Goal: Task Accomplishment & Management: Manage account settings

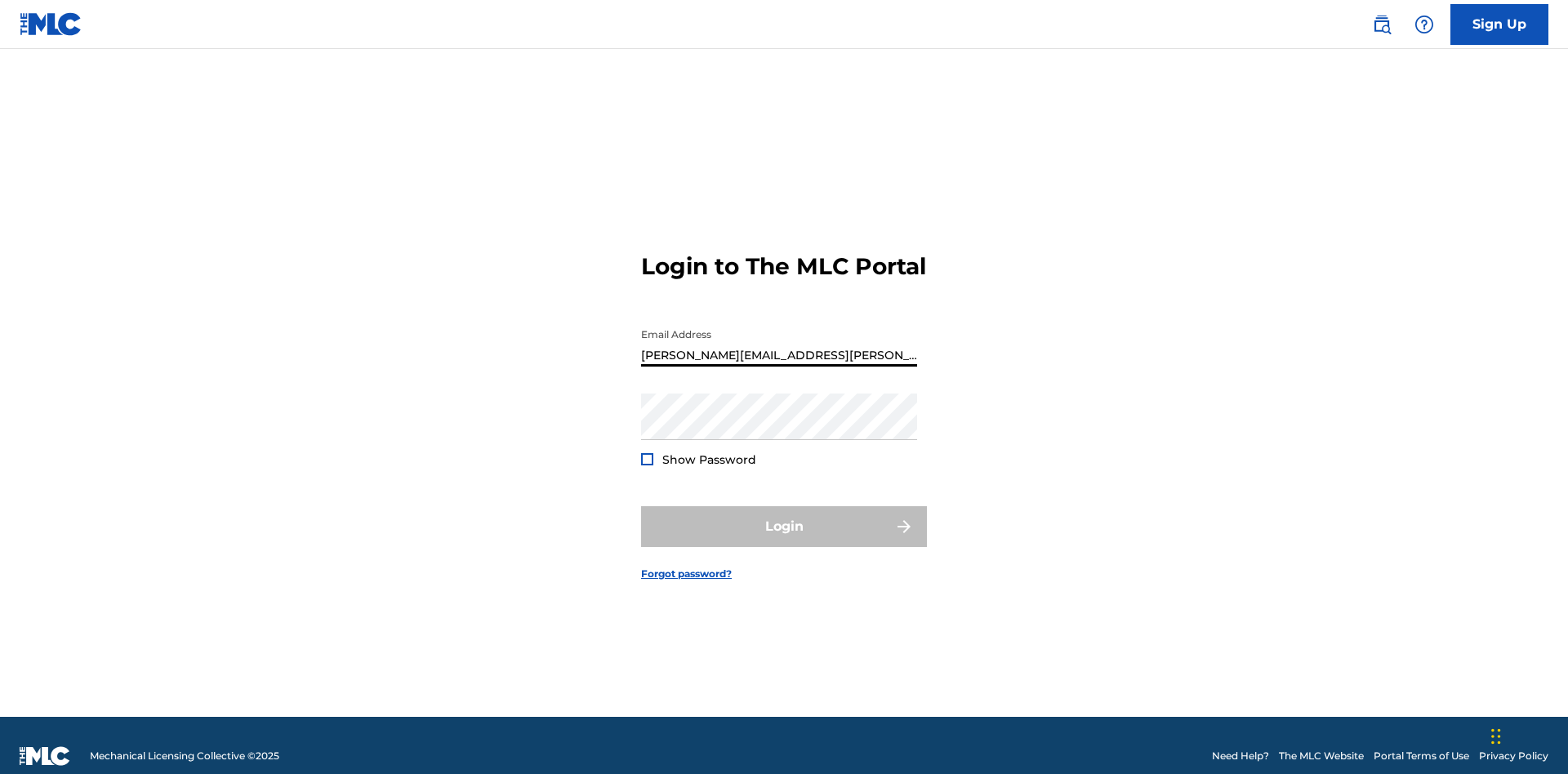
type input "[PERSON_NAME][EMAIL_ADDRESS][PERSON_NAME][DOMAIN_NAME]"
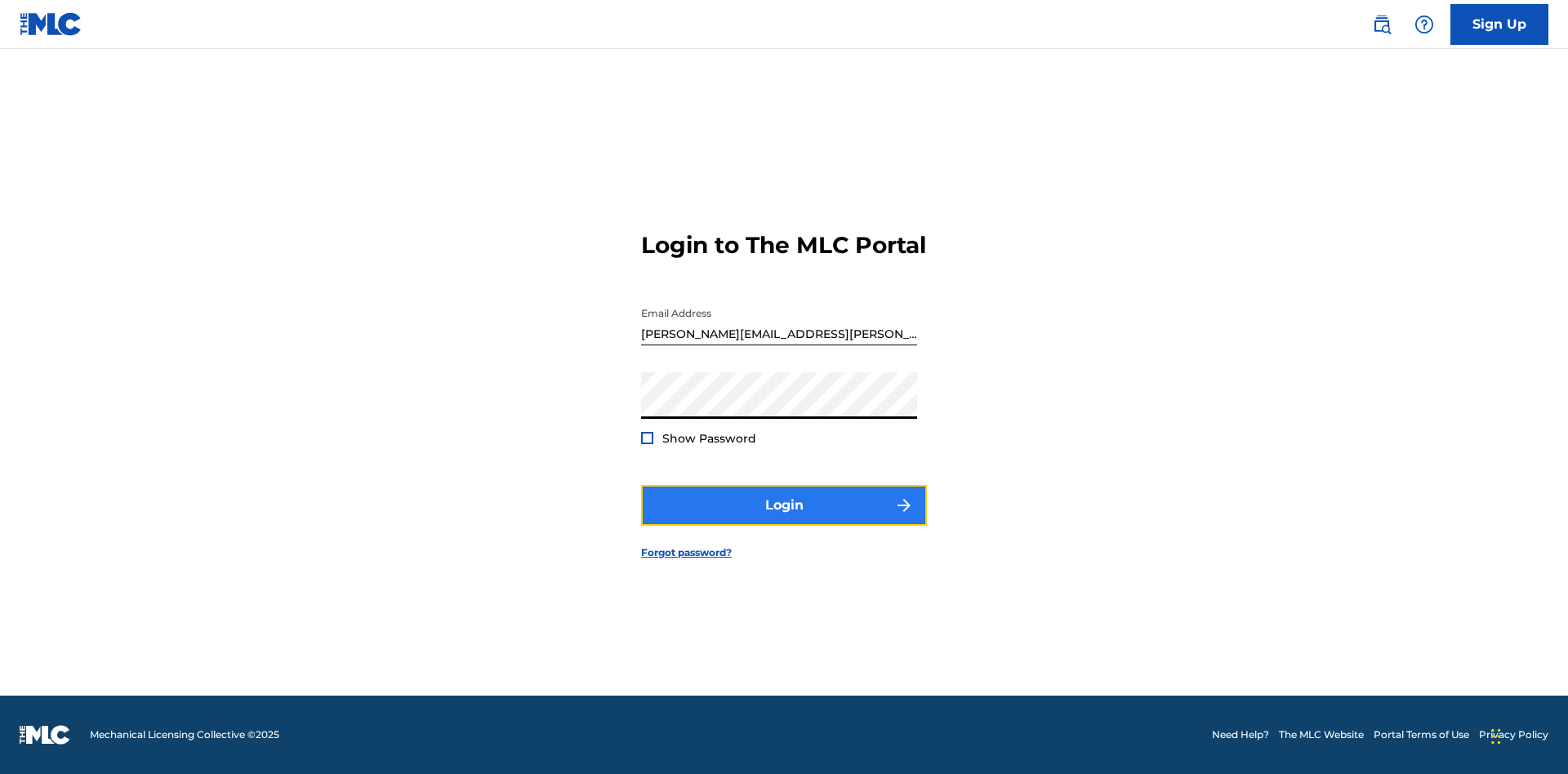
click at [784, 519] on button "Login" at bounding box center [784, 506] width 286 height 41
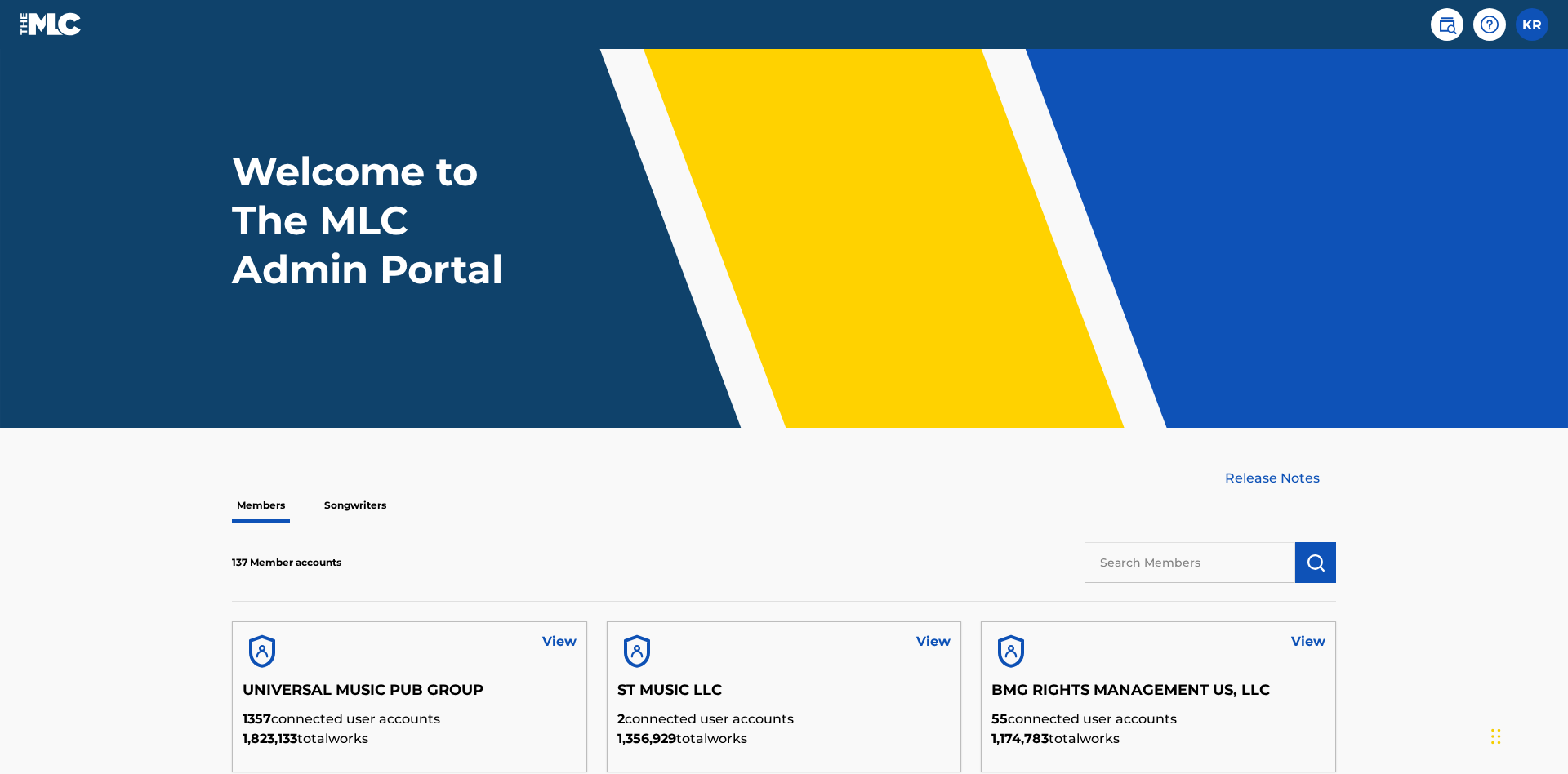
click at [1189, 543] on input "text" at bounding box center [1190, 563] width 211 height 41
click at [1315, 553] on img "submit" at bounding box center [1315, 563] width 20 height 20
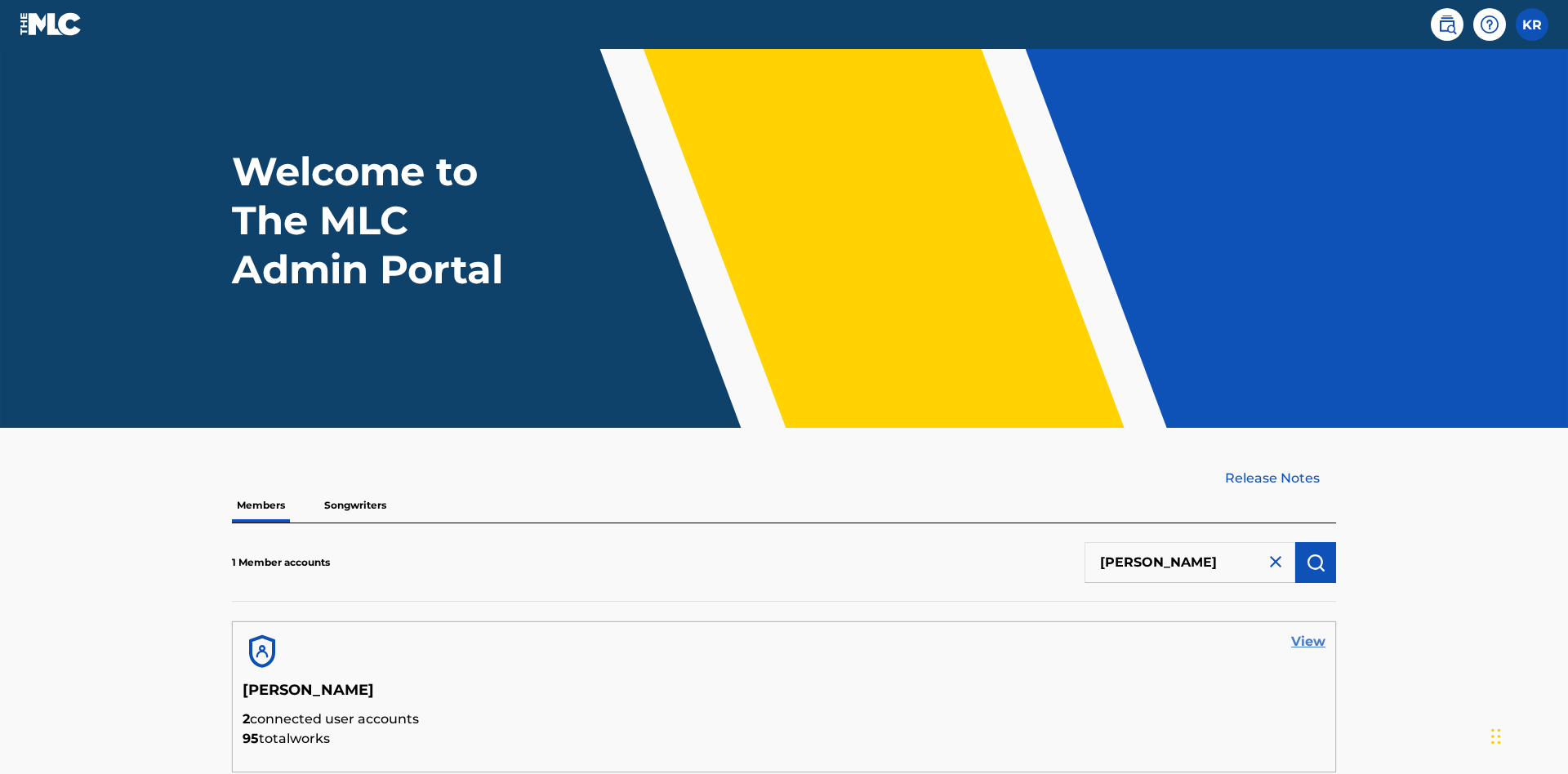
click at [1308, 632] on link "View" at bounding box center [1308, 642] width 34 height 20
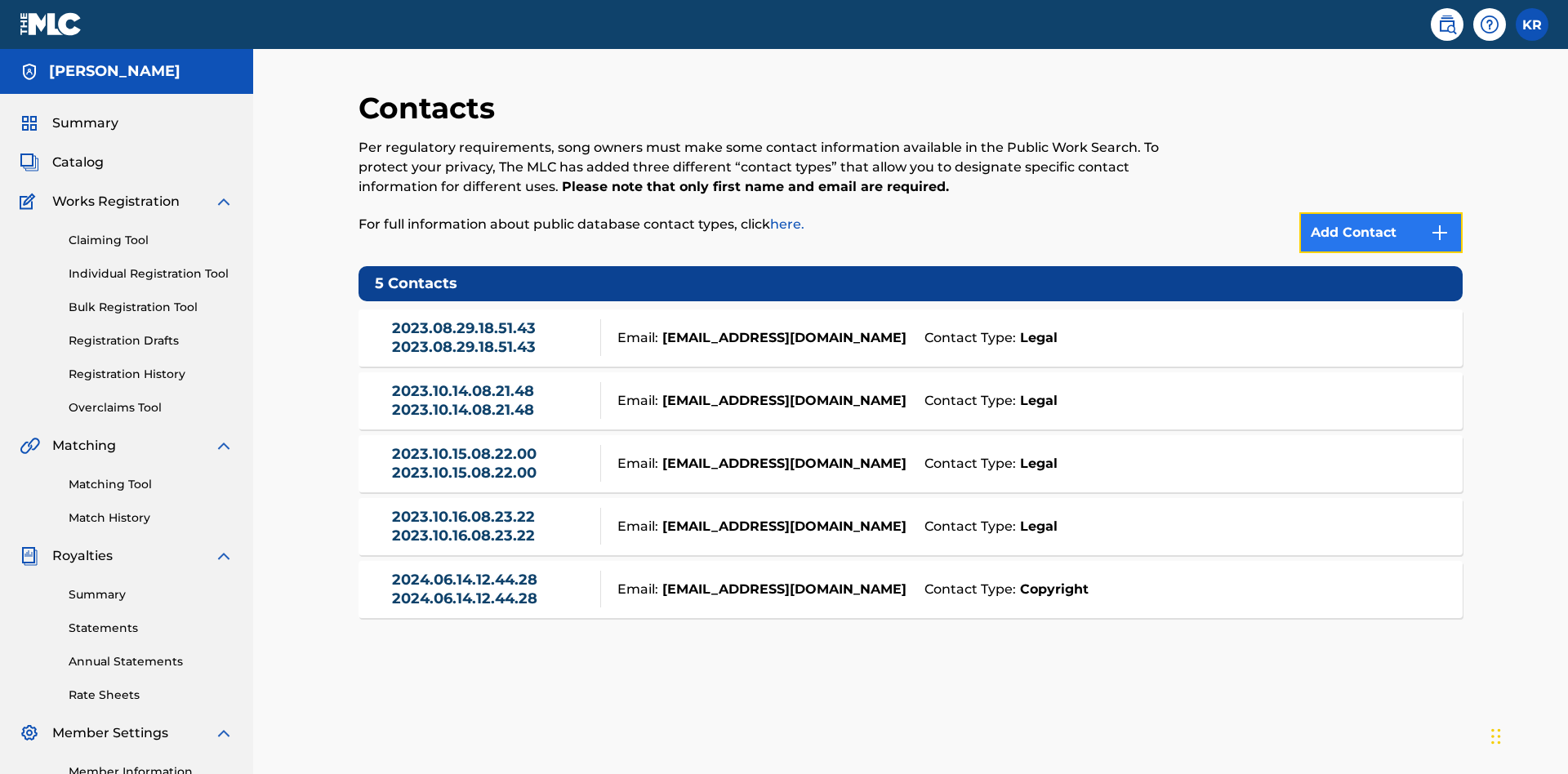
click at [1439, 223] on img at bounding box center [1439, 232] width 20 height 20
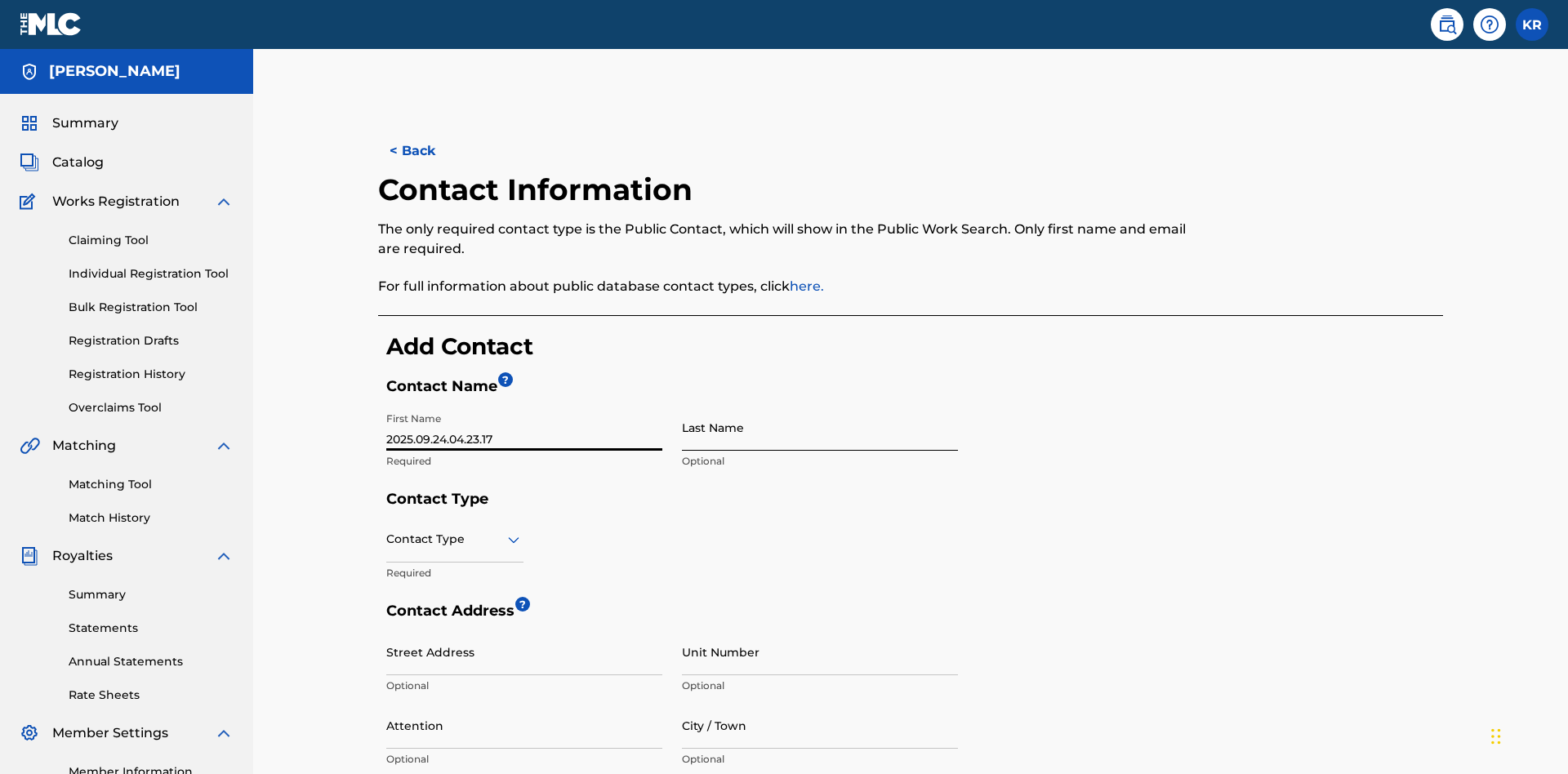
type input "2025.09.24.04.23.17"
click at [819, 404] on input "Last Name" at bounding box center [819, 427] width 276 height 46
type input "2025.09.24.04.23.17"
click at [387, 531] on input "text" at bounding box center [388, 539] width 4 height 17
click at [455, 636] on div "Legal" at bounding box center [455, 654] width 136 height 37
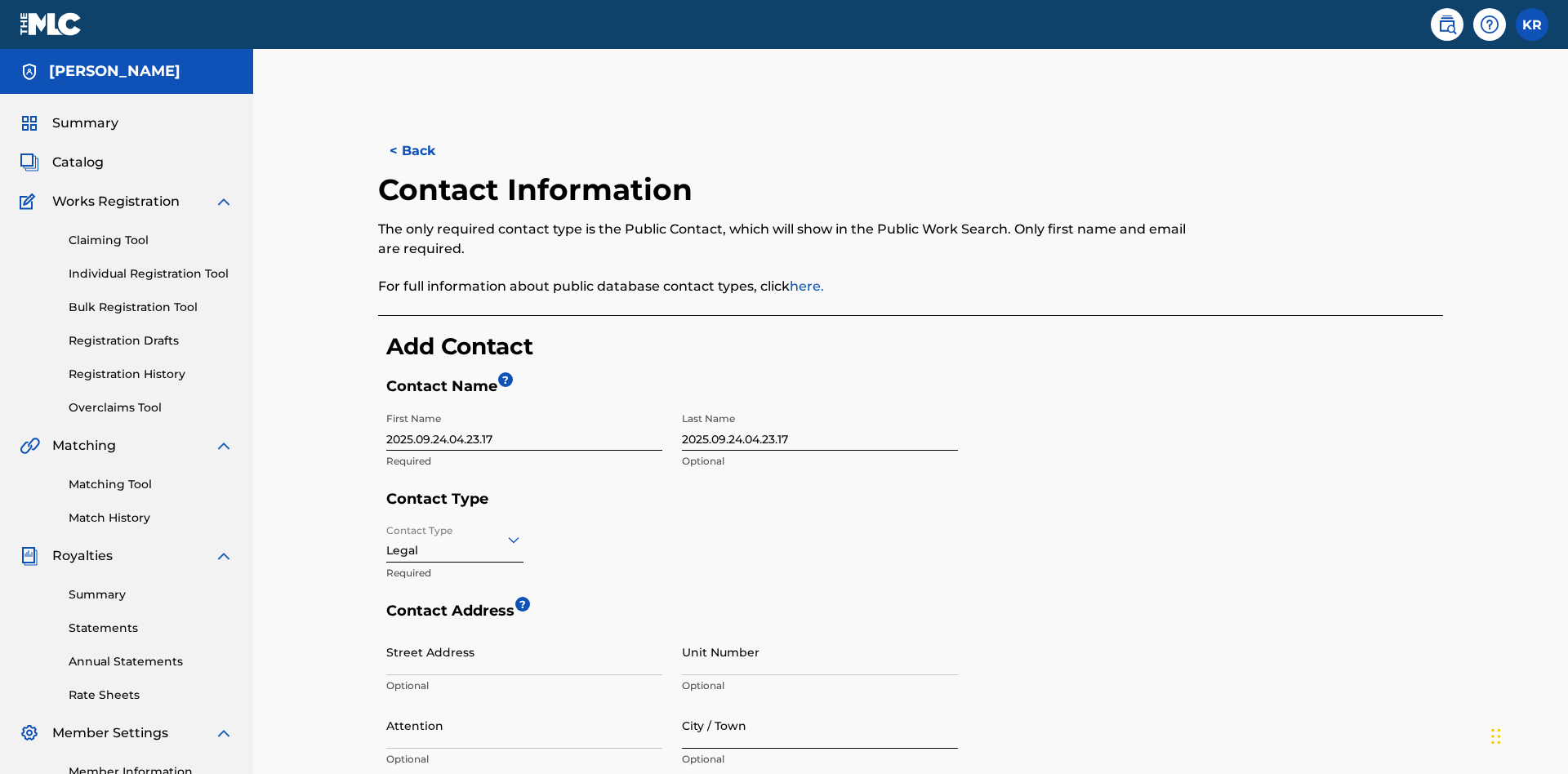
click at [819, 702] on input "City / Town" at bounding box center [819, 726] width 276 height 46
type input "[GEOGRAPHIC_DATA]"
click at [524, 629] on input "Street Address" at bounding box center [524, 652] width 276 height 46
type input "[STREET_ADDRESS]"
click at [819, 629] on input "Unit Number" at bounding box center [819, 652] width 276 height 46
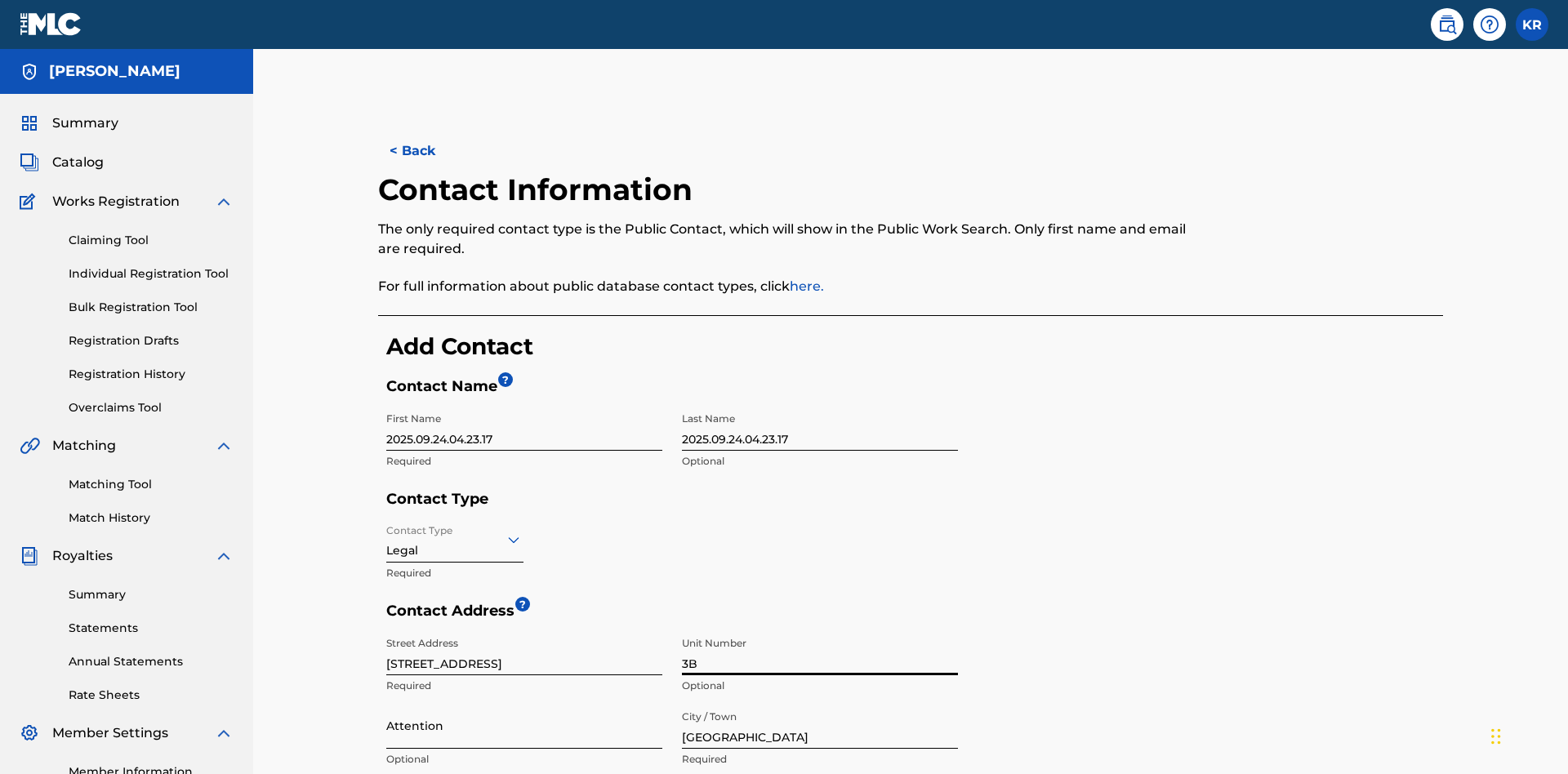
type input "3B"
click at [524, 702] on input "Attention" at bounding box center [524, 726] width 276 height 46
type input "[PERSON_NAME]"
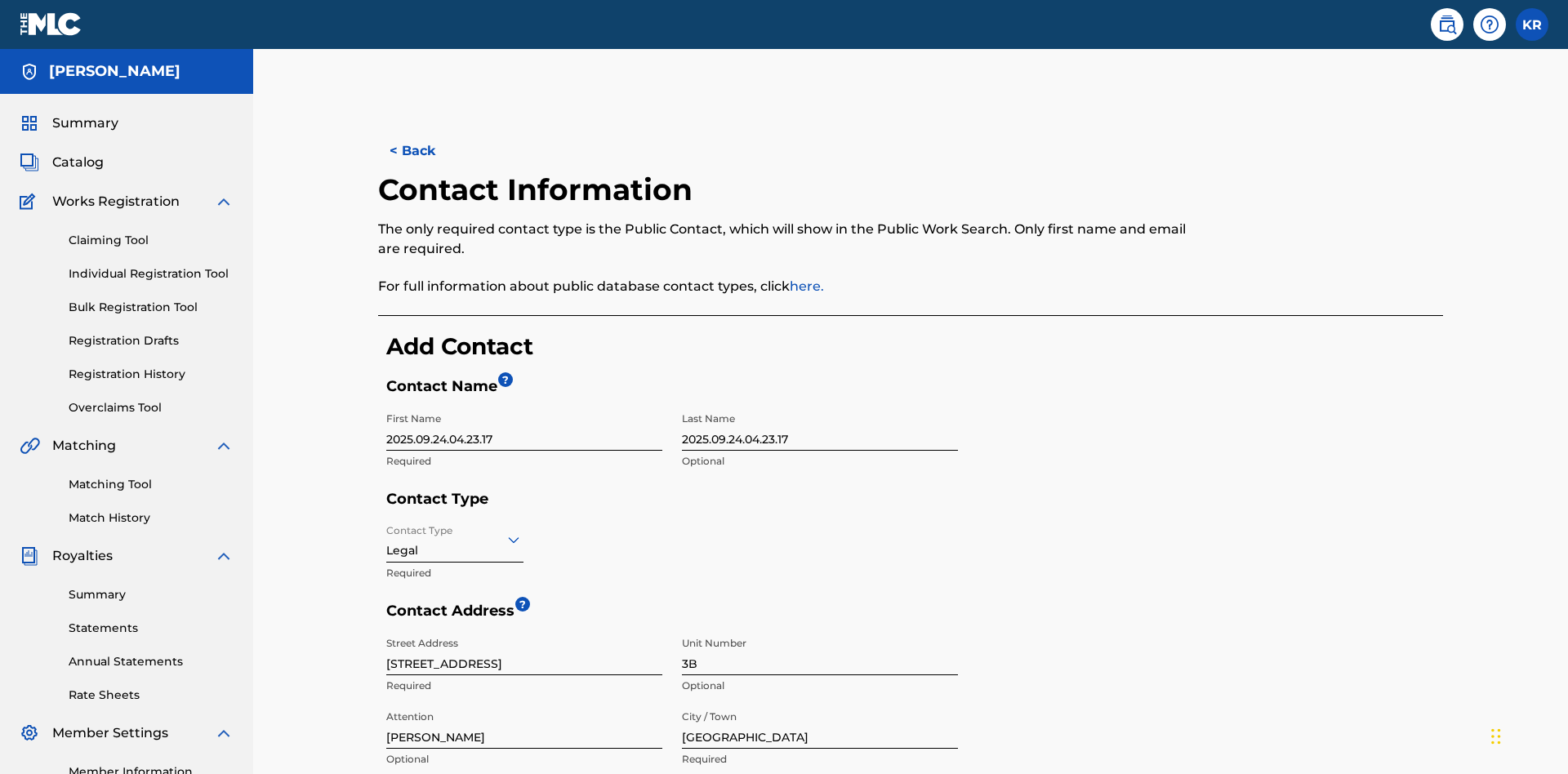
type input "Varna"
type input "V5X 2Z9"
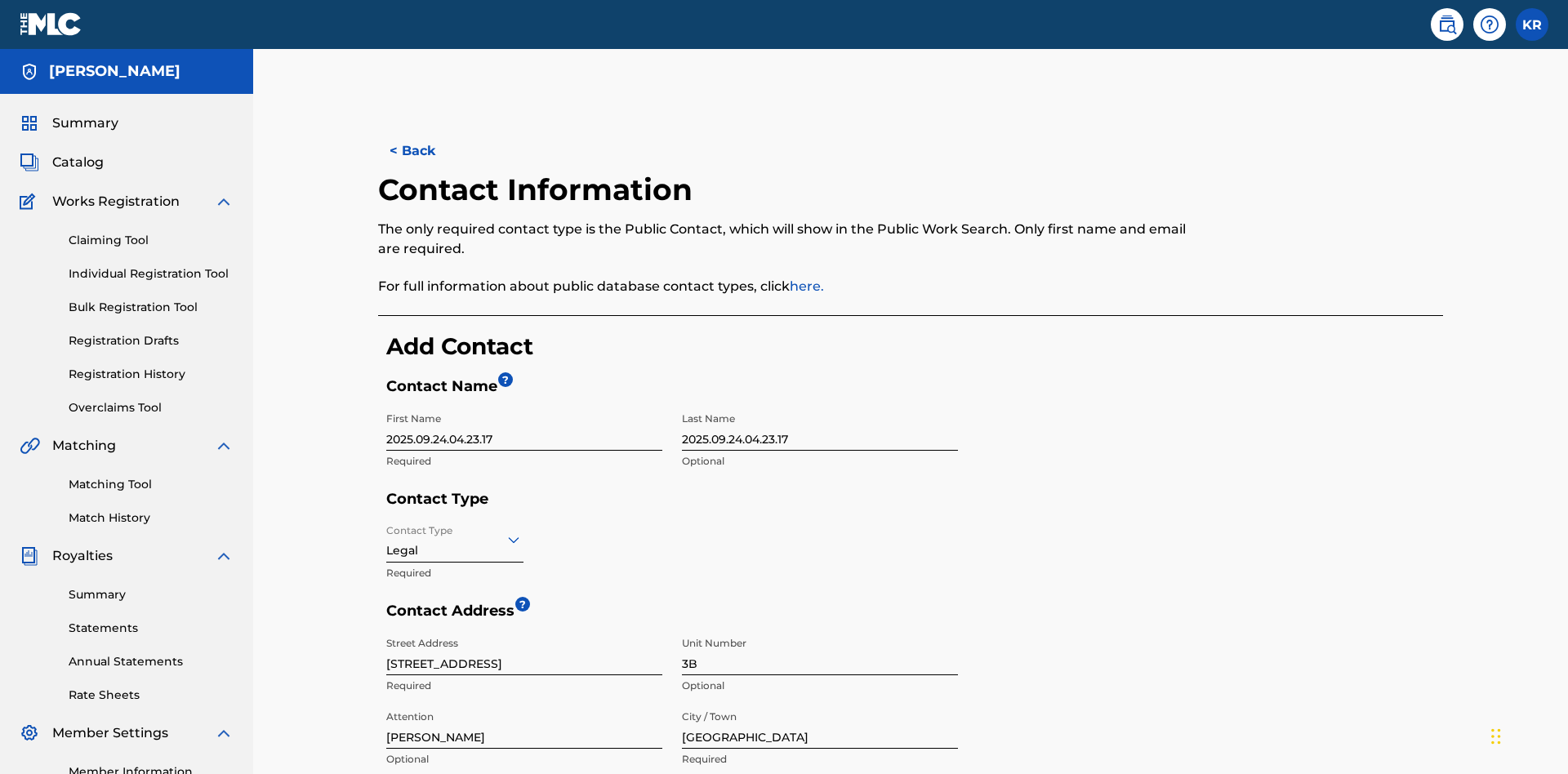
type input "202"
type input "1234567"
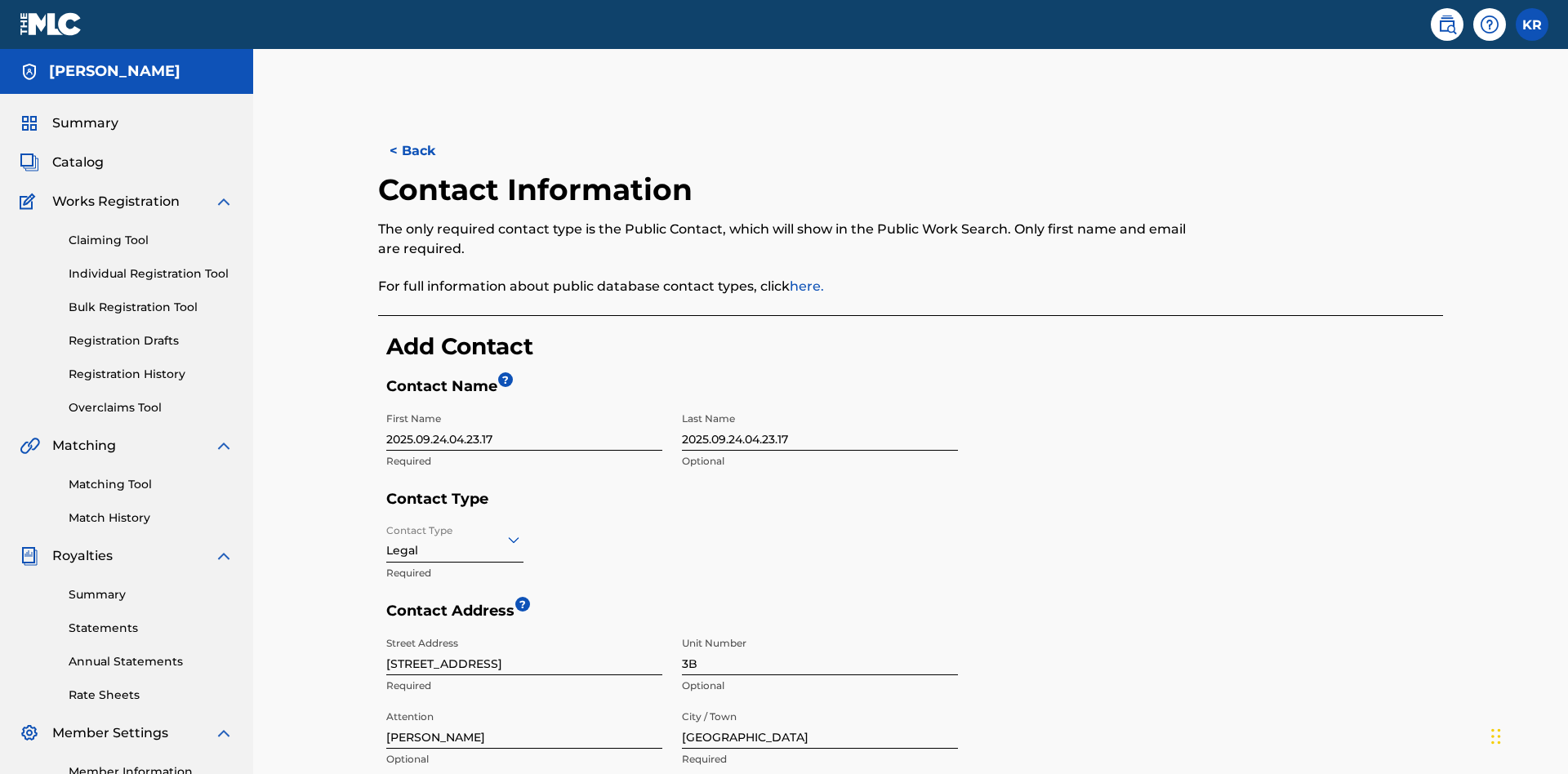
type input "[EMAIL_ADDRESS][DOMAIN_NAME]"
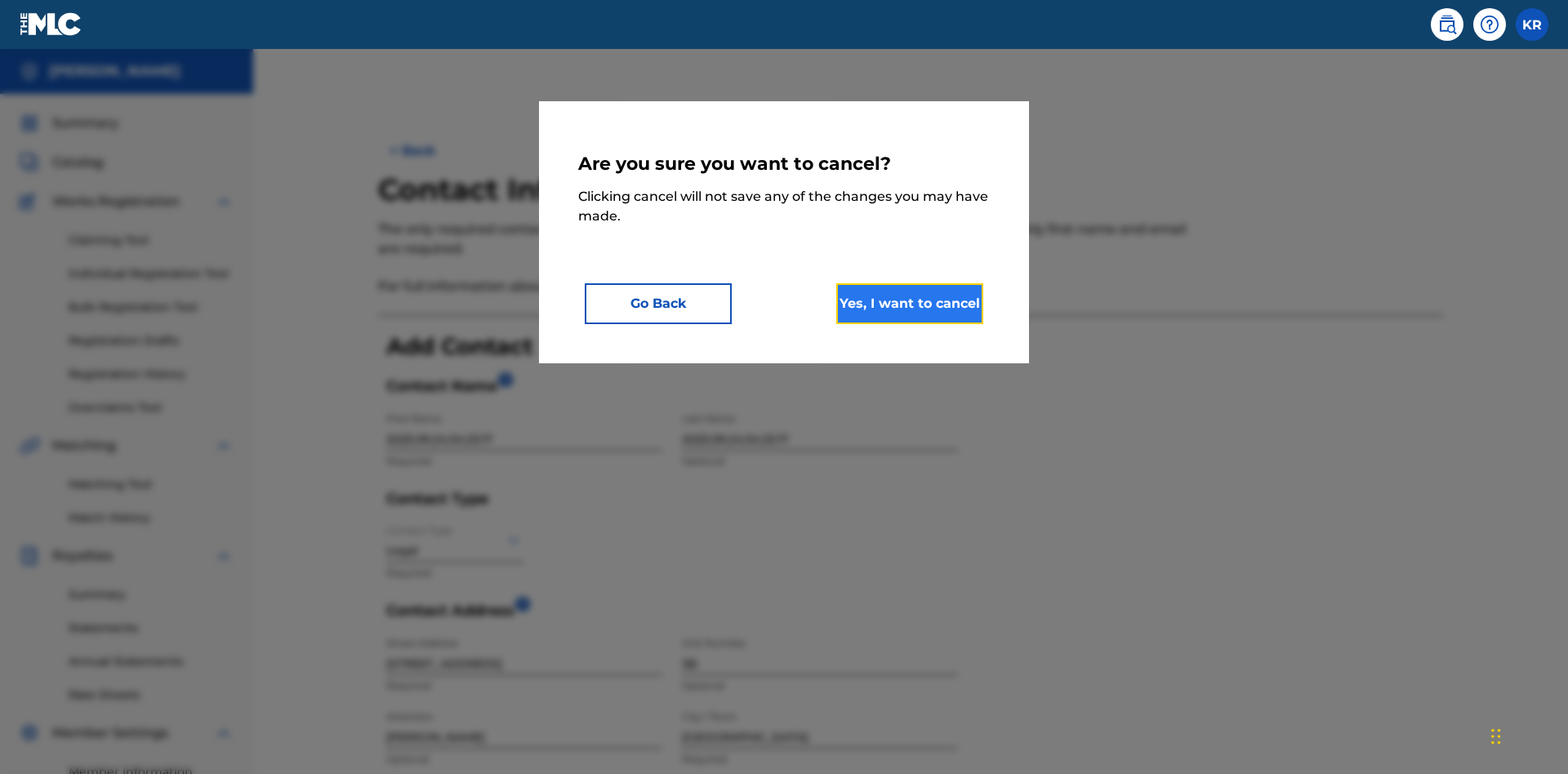
click at [910, 303] on button "Yes, I want to cancel" at bounding box center [910, 304] width 147 height 41
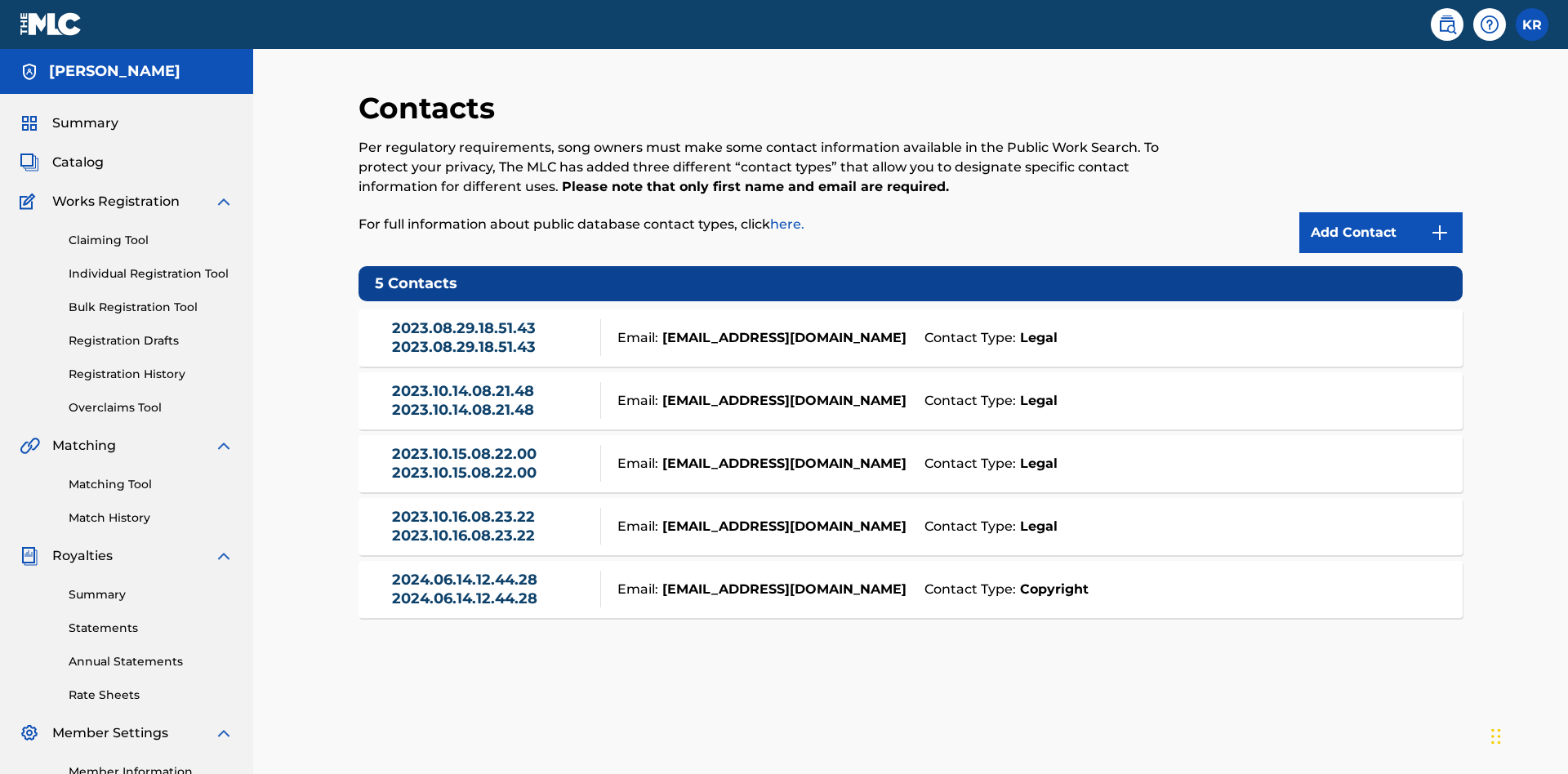
click at [910, 328] on div "Email: [EMAIL_ADDRESS][DOMAIN_NAME]" at bounding box center [759, 338] width 314 height 20
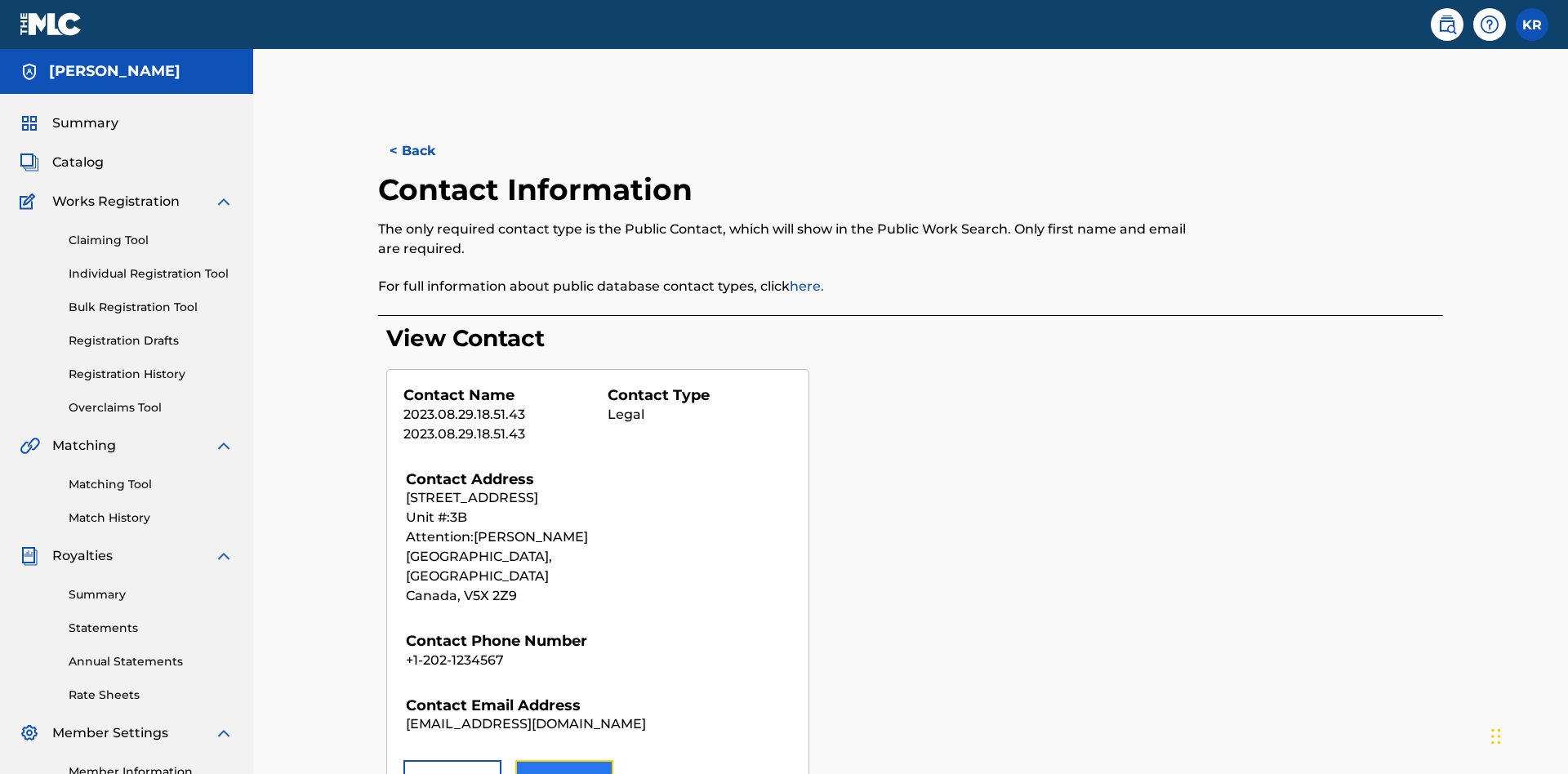
click at [564, 761] on button "Edit" at bounding box center [565, 781] width 98 height 41
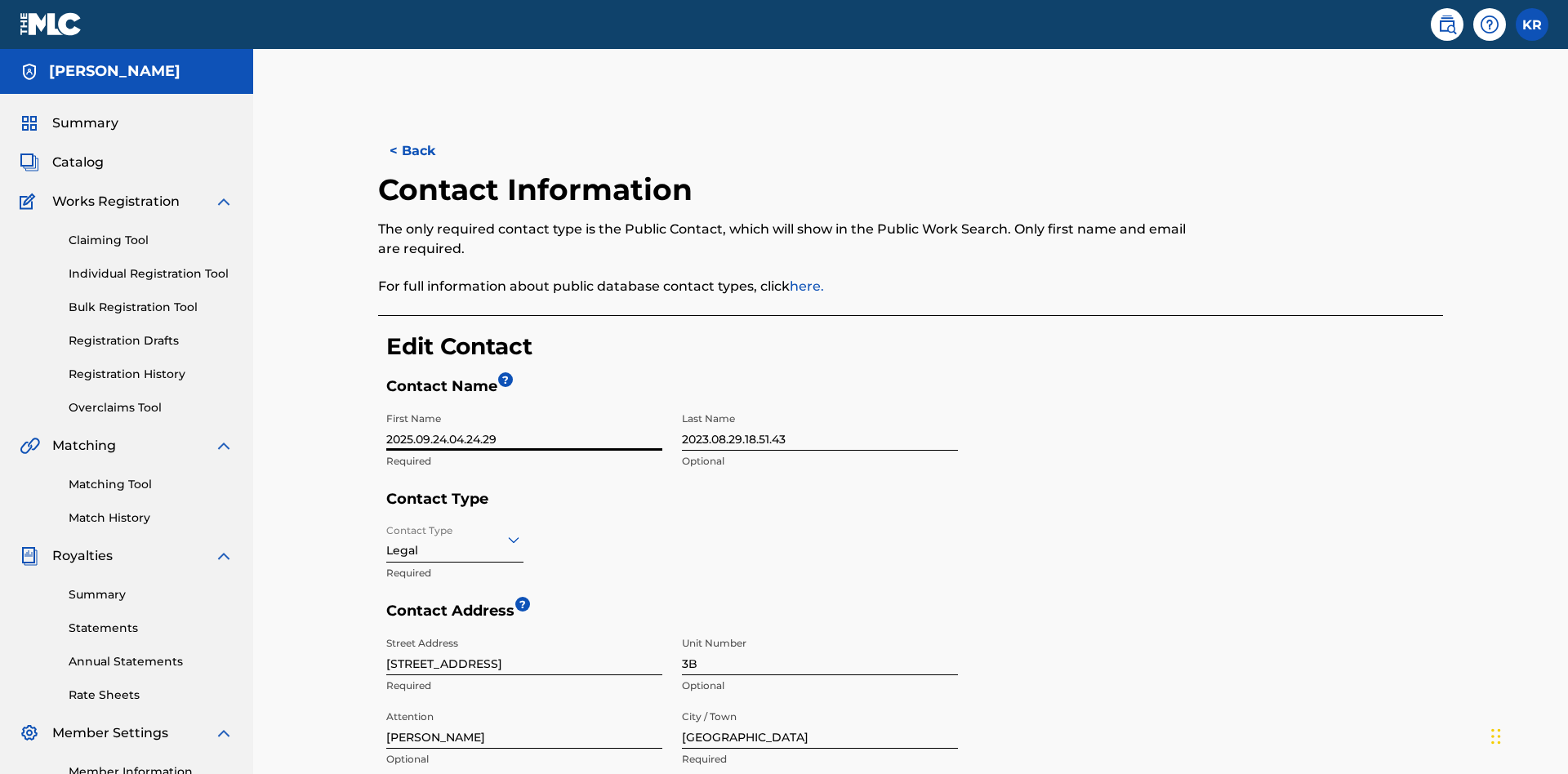
type input "2025.09.24.04.24.29"
click at [819, 404] on input "2023.08.29.18.51.43" at bounding box center [819, 427] width 276 height 46
type input "2025.09.24.04.24.29"
click at [387, 531] on input "Contact Type" at bounding box center [388, 539] width 4 height 17
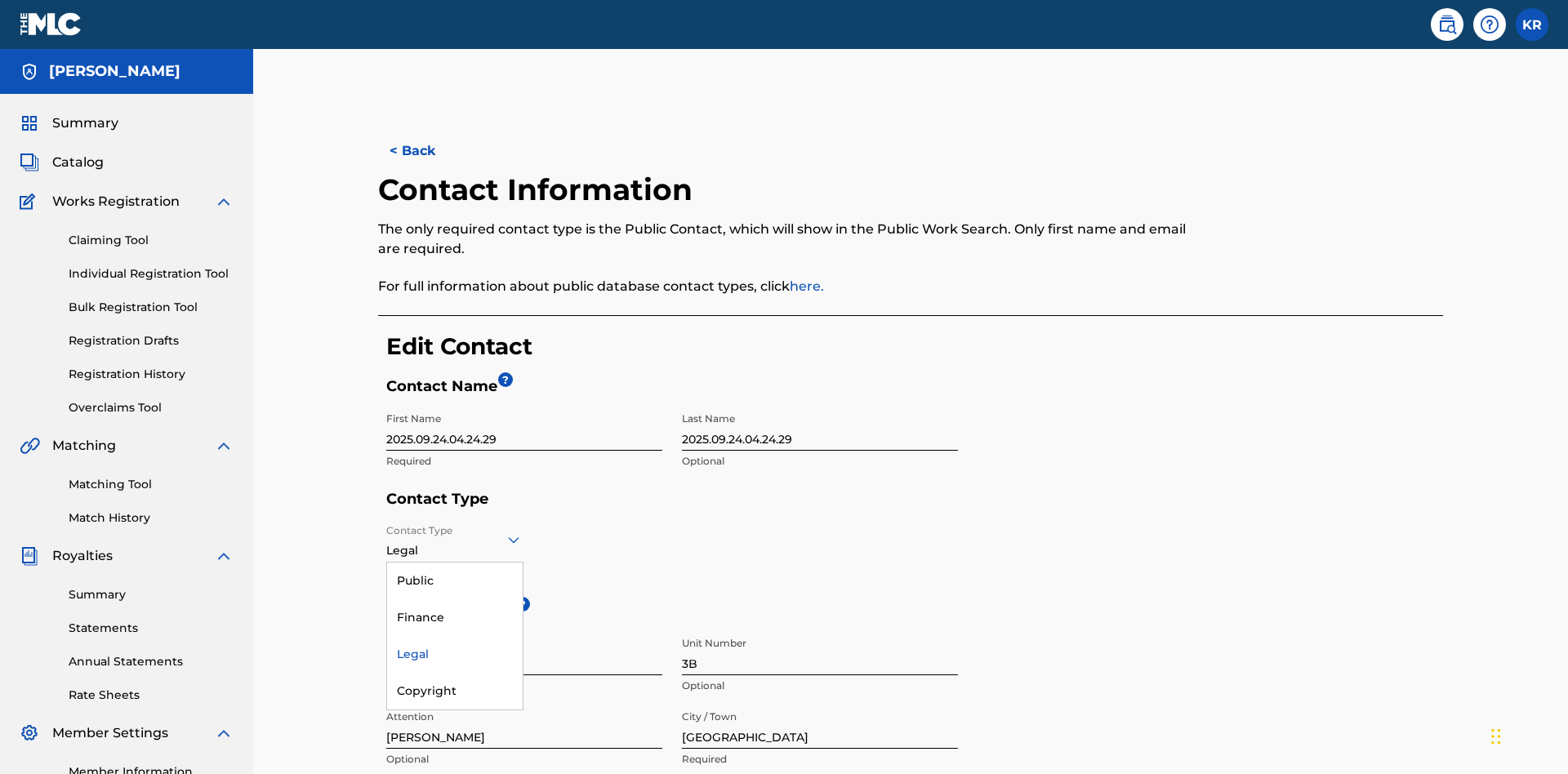
click at [455, 636] on div "Legal" at bounding box center [455, 654] width 136 height 37
click at [819, 702] on input "[GEOGRAPHIC_DATA]" at bounding box center [819, 726] width 276 height 46
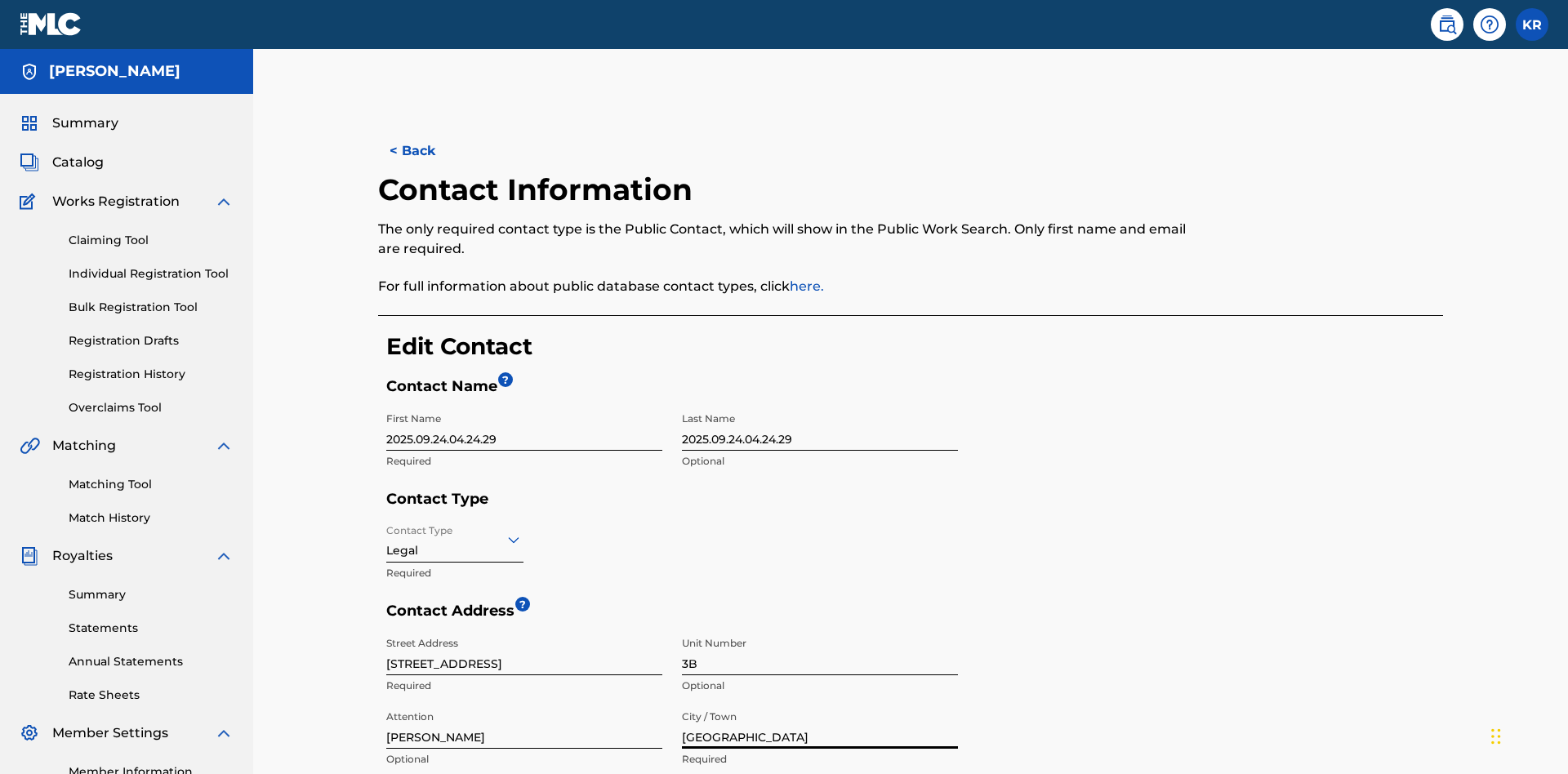
type input "[GEOGRAPHIC_DATA]"
click at [524, 629] on input "[STREET_ADDRESS]" at bounding box center [524, 652] width 276 height 46
type input "[STREET_ADDRESS]"
click at [819, 629] on input "3B" at bounding box center [819, 652] width 276 height 46
type input "77"
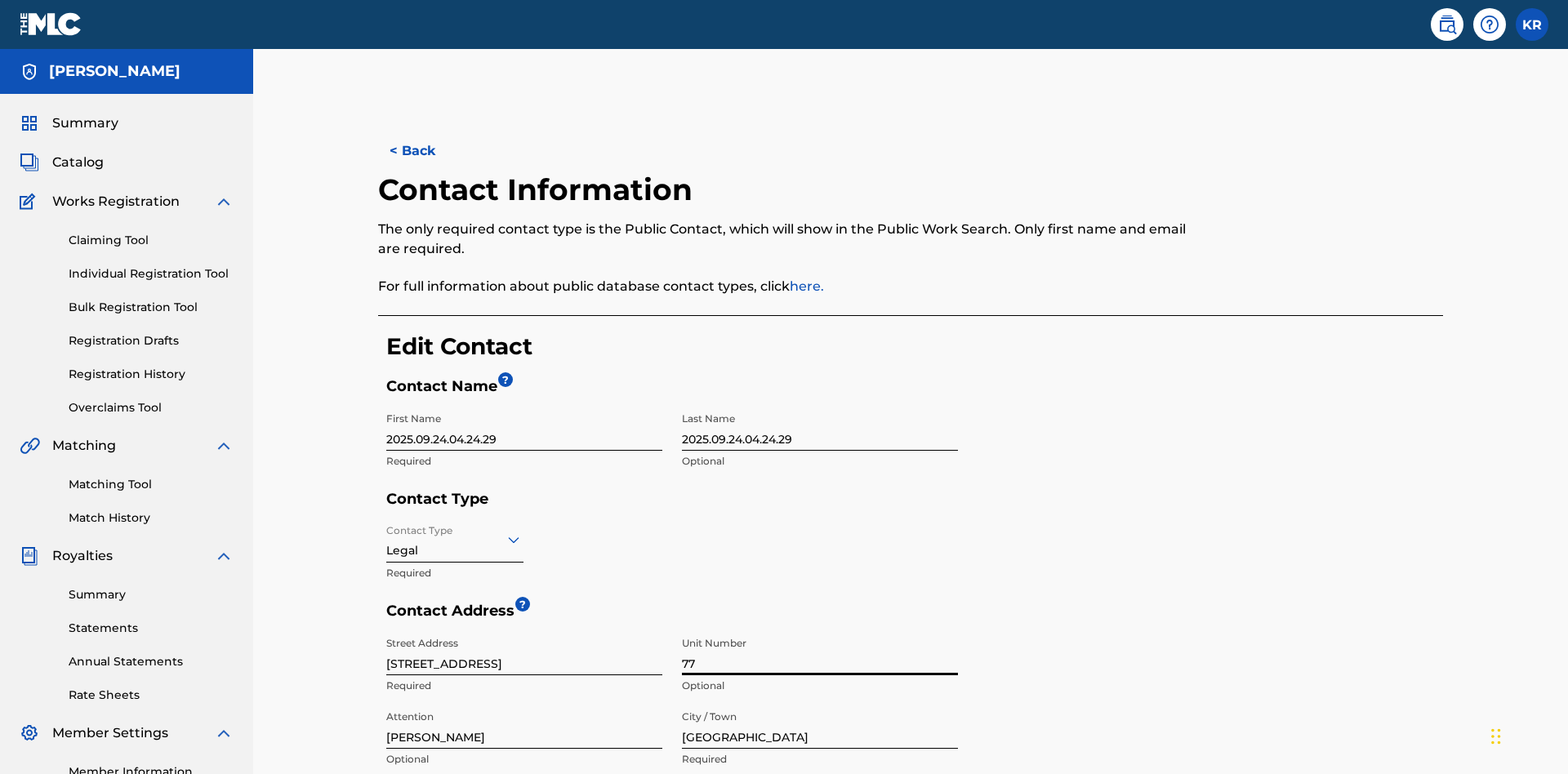
click at [524, 702] on input "[PERSON_NAME]" at bounding box center [524, 726] width 276 height 46
type input "[PERSON_NAME]"
type input "[GEOGRAPHIC_DATA]"
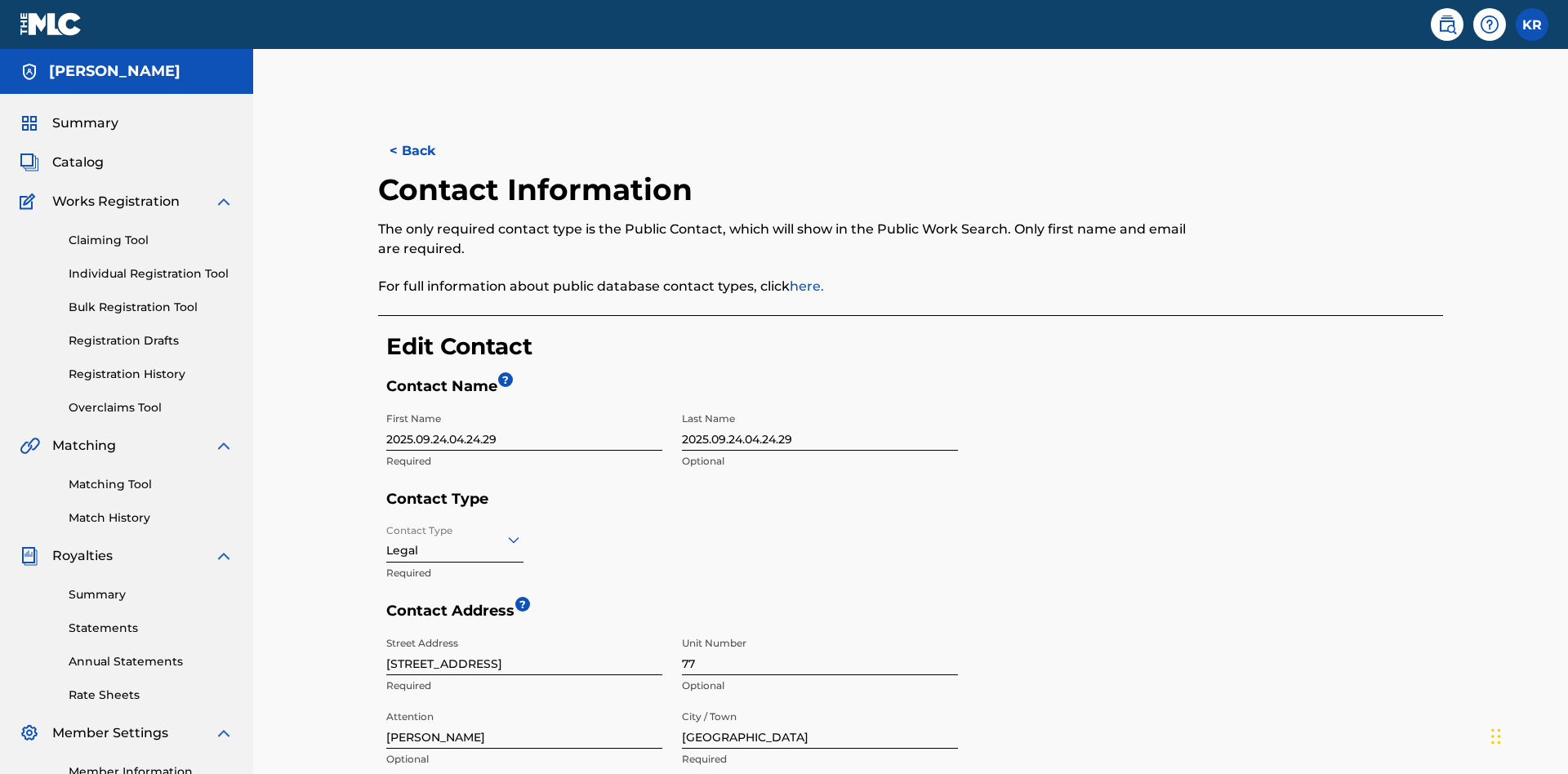
type input "2060"
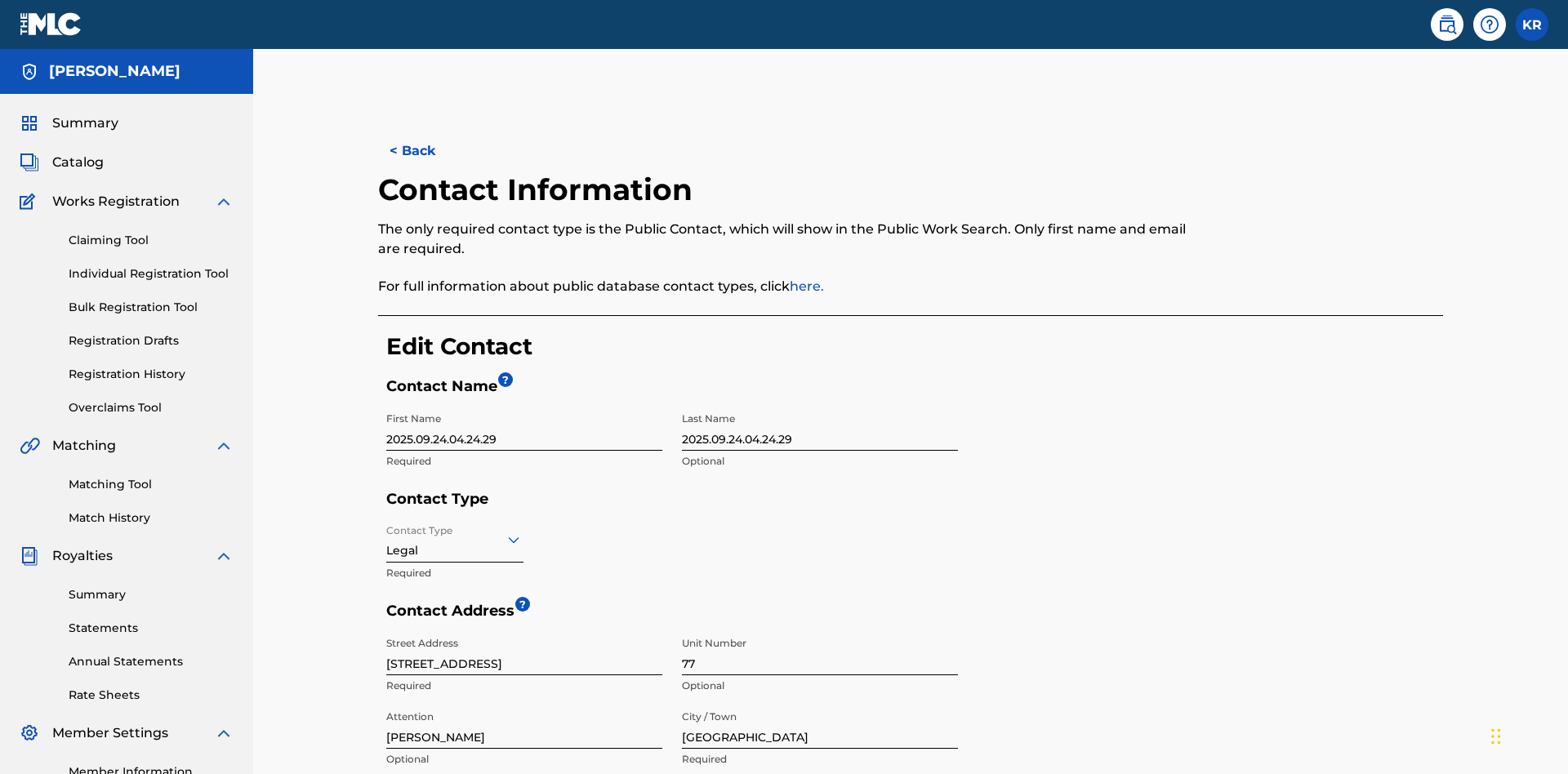
type input "293"
type input "9196900"
type input "[EMAIL_ADDRESS][DOMAIN_NAME]"
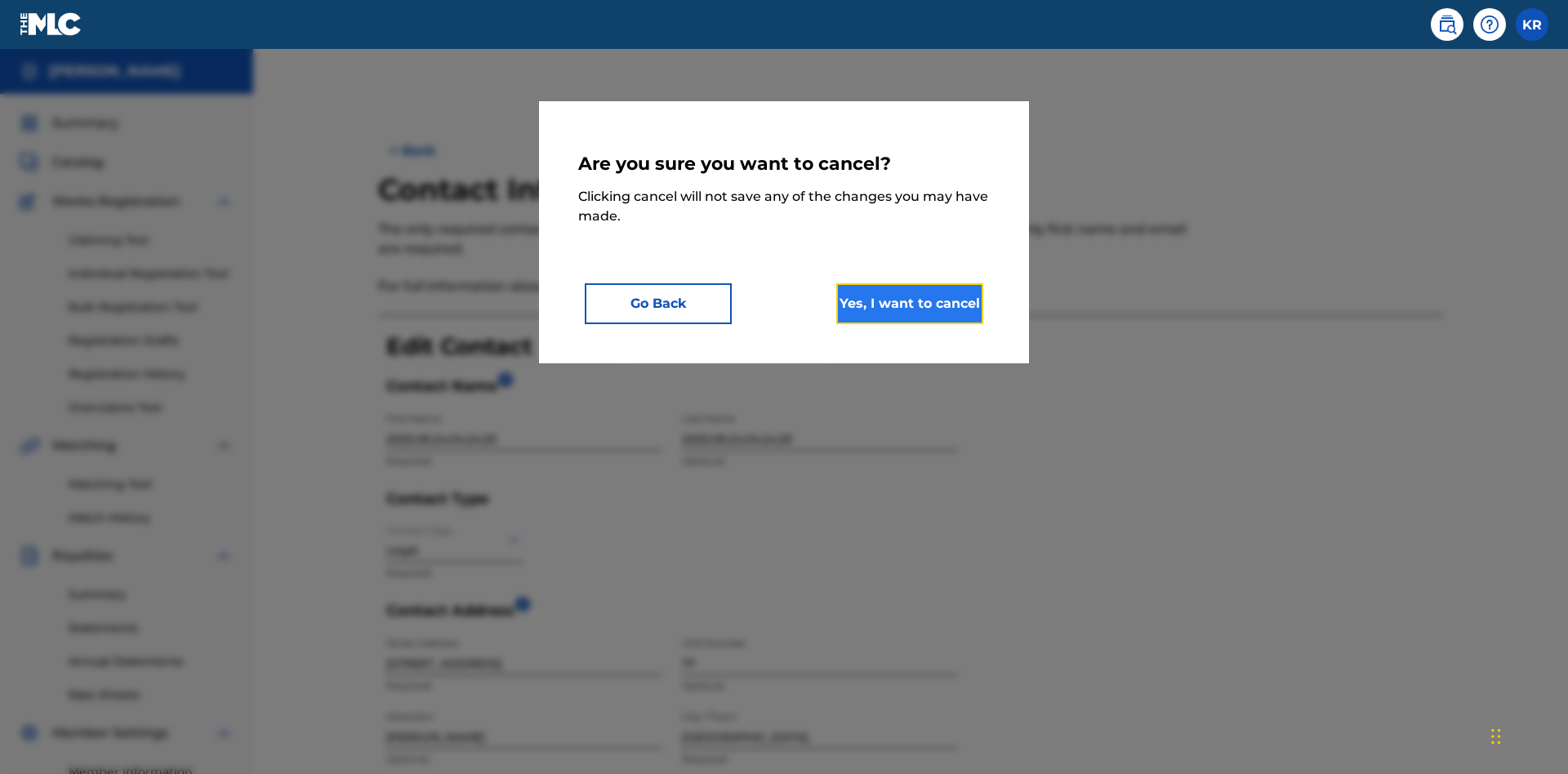
click at [910, 303] on button "Yes, I want to cancel" at bounding box center [910, 304] width 147 height 41
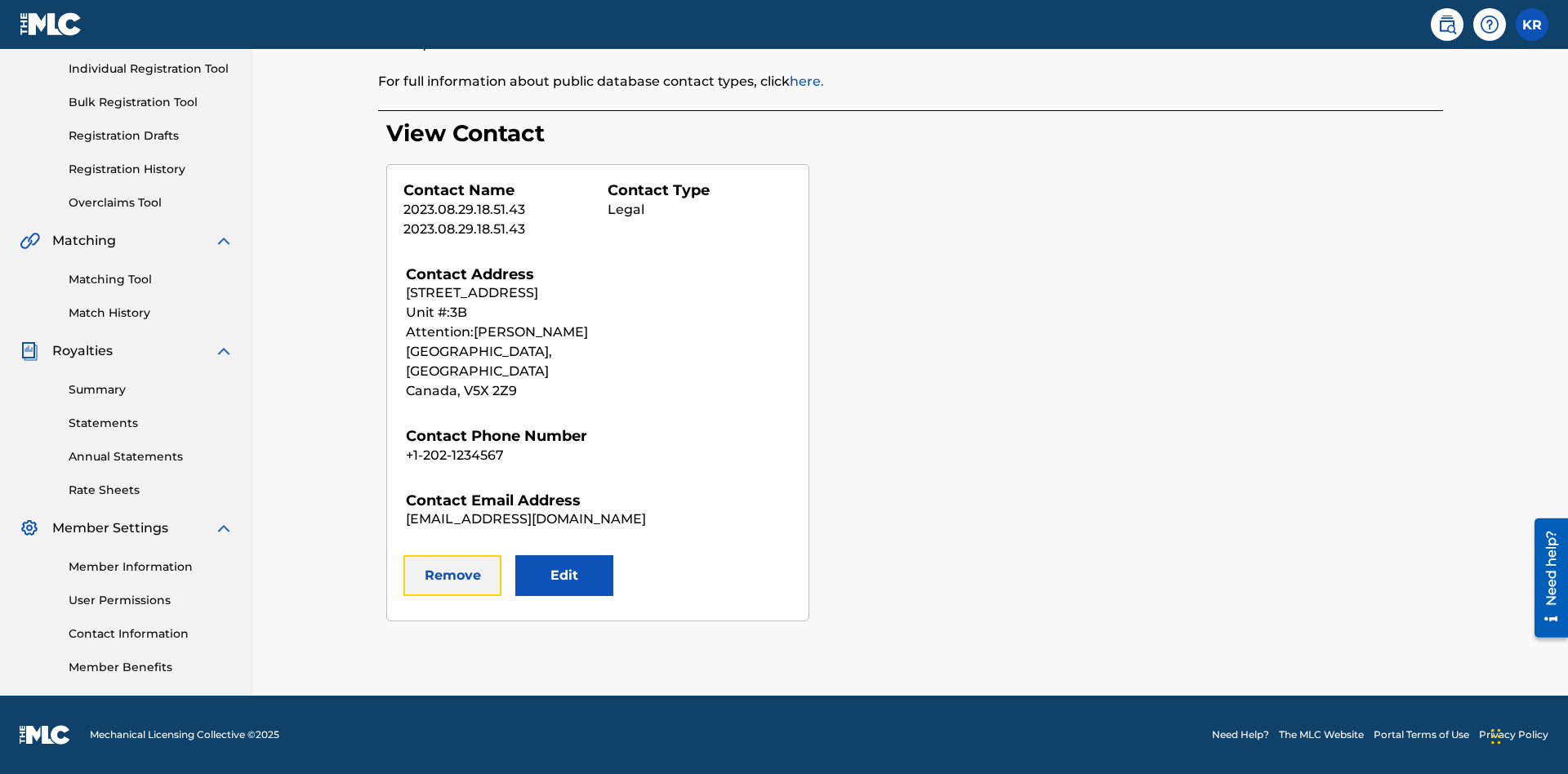
click at [452, 556] on button "Remove" at bounding box center [452, 576] width 98 height 41
